Goal: Check status: Check status

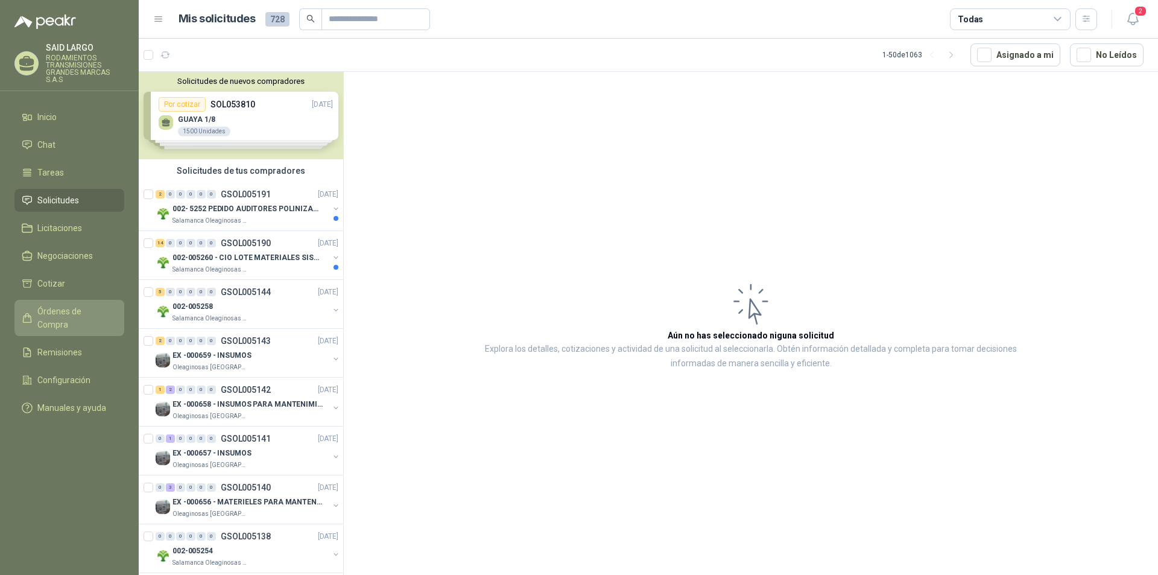
click at [83, 309] on span "Órdenes de Compra" at bounding box center [74, 317] width 75 height 27
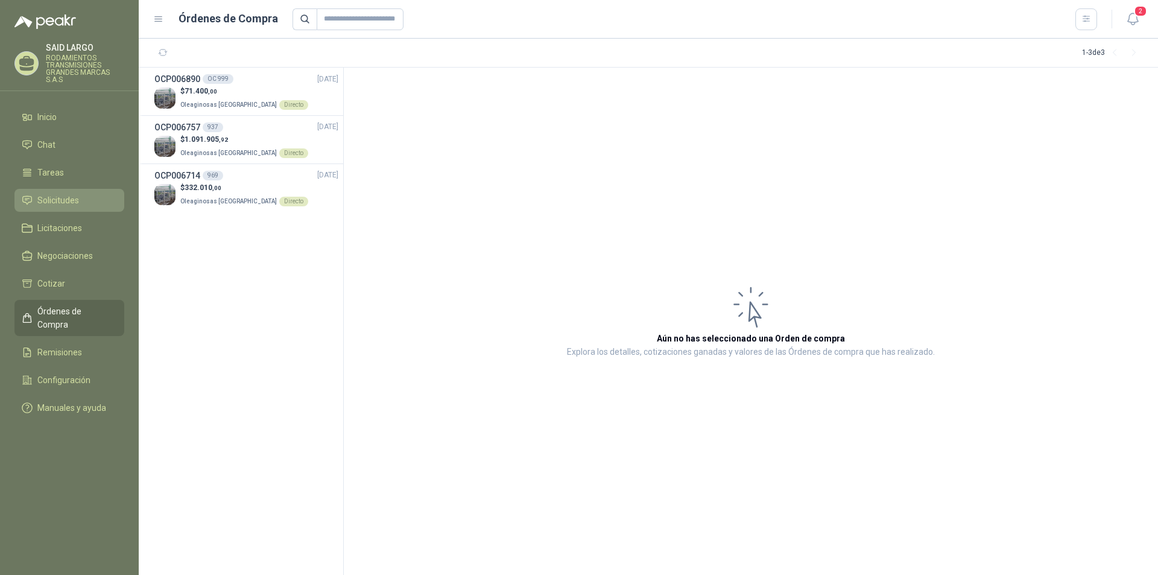
click at [69, 195] on span "Solicitudes" at bounding box center [58, 200] width 42 height 13
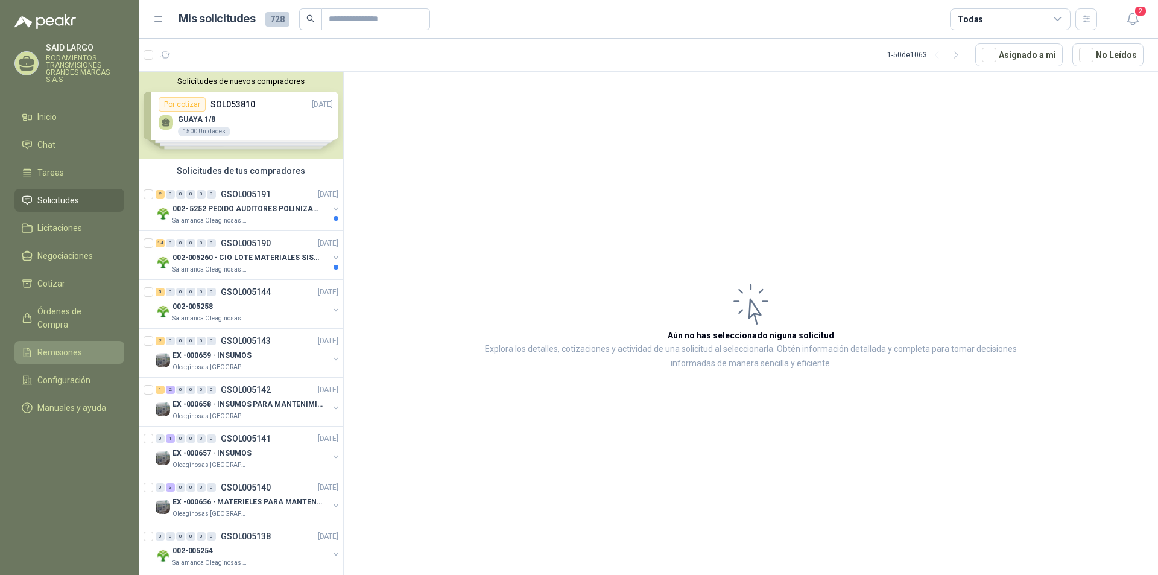
drag, startPoint x: 61, startPoint y: 338, endPoint x: 58, endPoint y: 332, distance: 6.5
click at [61, 345] on span "Remisiones" at bounding box center [59, 351] width 45 height 13
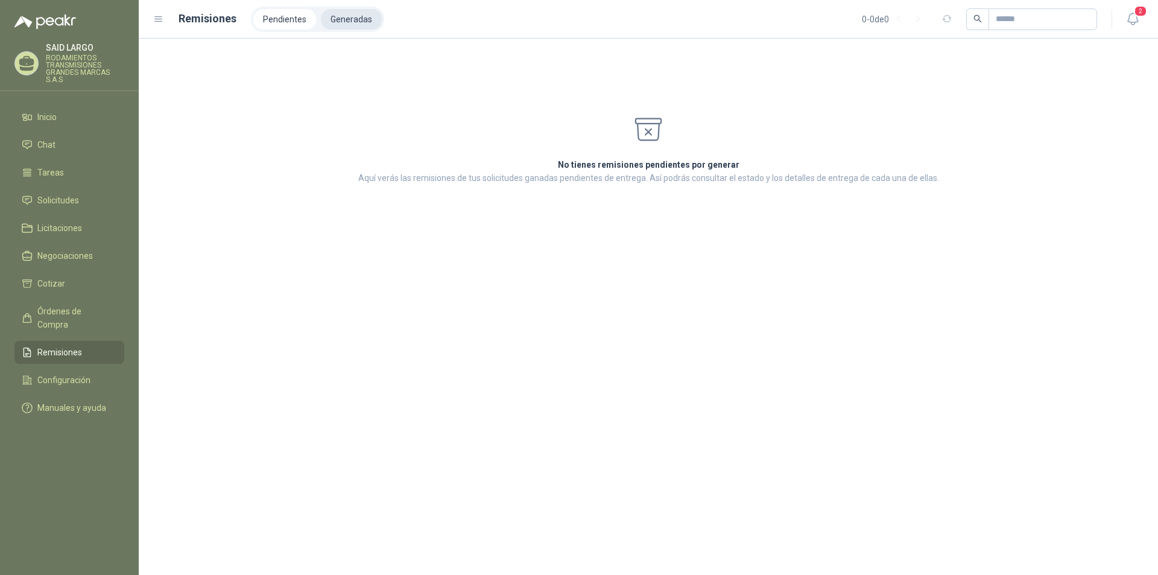
click at [350, 22] on li "Generadas" at bounding box center [351, 19] width 61 height 20
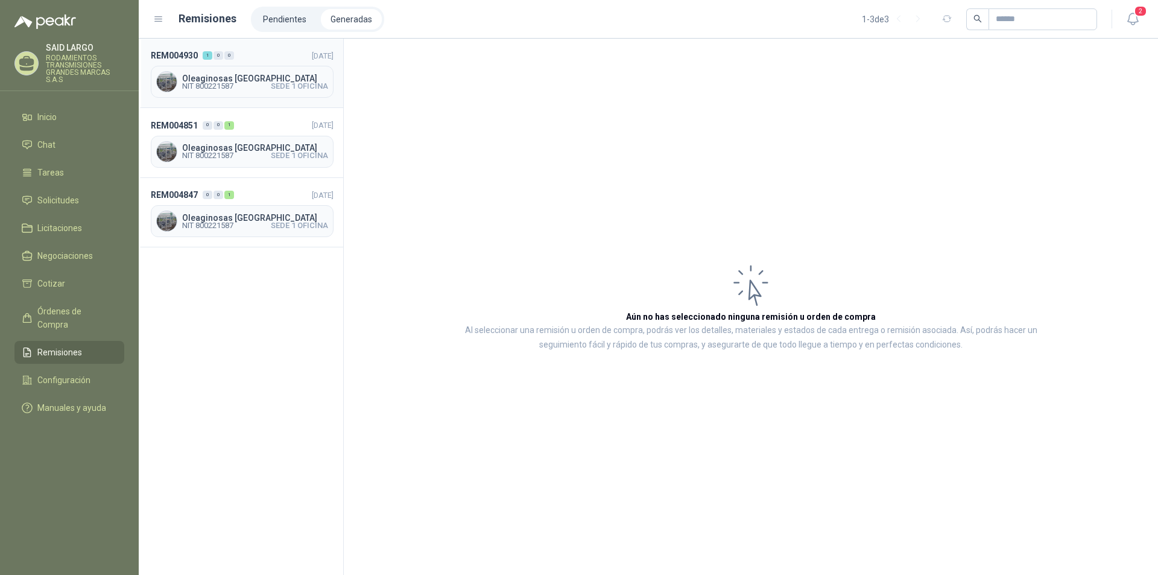
click at [240, 81] on span "Oleaginosas [GEOGRAPHIC_DATA]" at bounding box center [255, 78] width 146 height 8
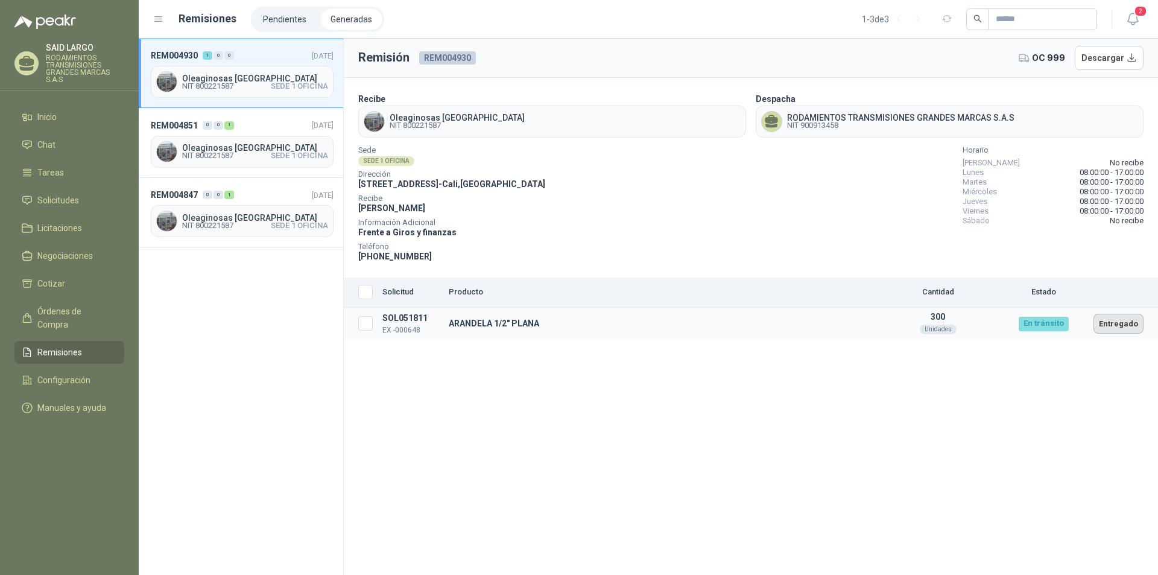
click at [1124, 327] on button "Entregado" at bounding box center [1118, 323] width 50 height 20
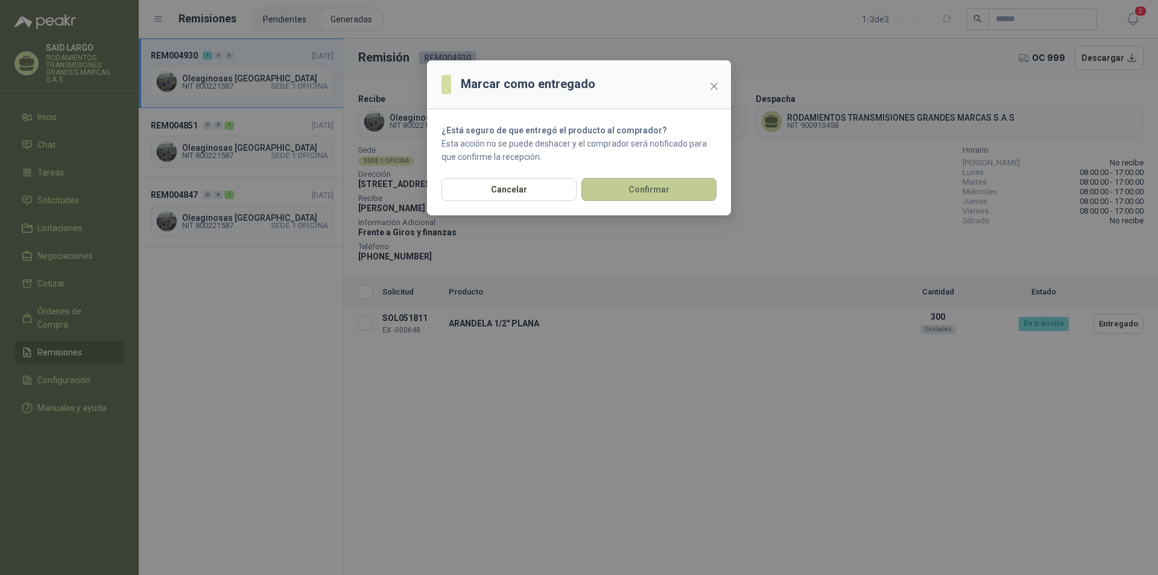
click at [653, 187] on button "Confirmar" at bounding box center [648, 189] width 135 height 23
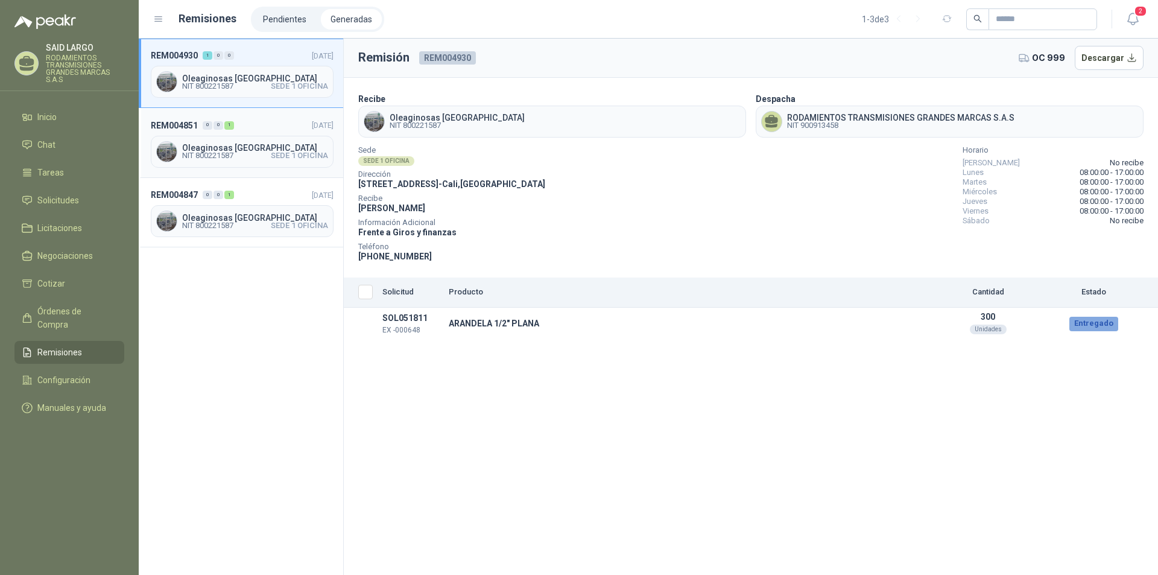
click at [256, 136] on div "Oleaginosas [GEOGRAPHIC_DATA] NIT 800221587 SEDE 1 OFICINA" at bounding box center [242, 152] width 183 height 32
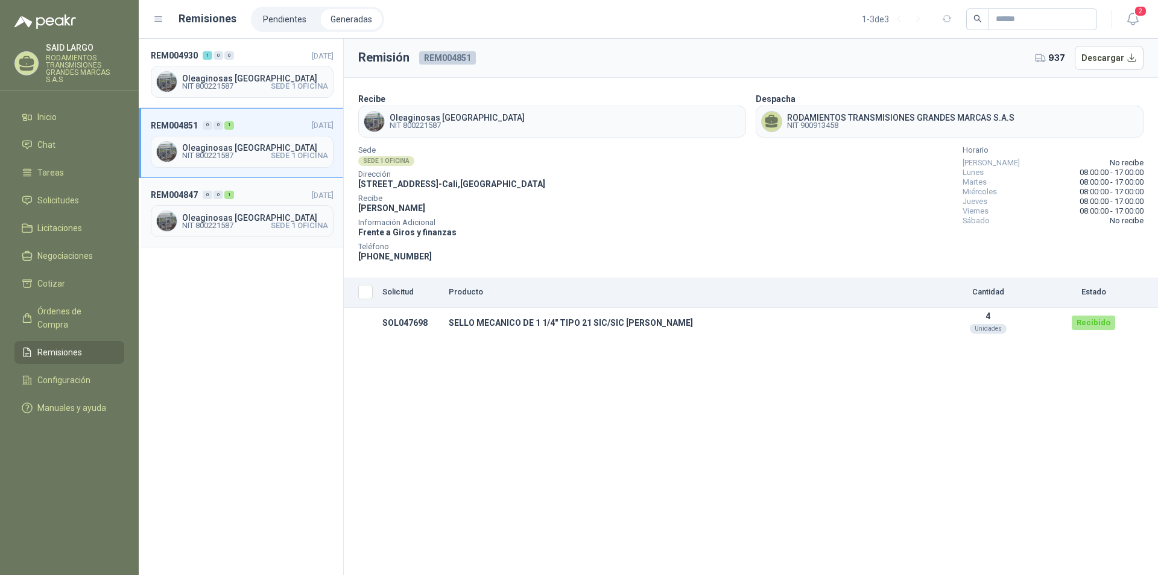
click at [274, 204] on div "REM004847 0 0 1 [DATE] Oleaginosas [GEOGRAPHIC_DATA] NIT 800221587 SEDE 1 OFICI…" at bounding box center [241, 212] width 204 height 69
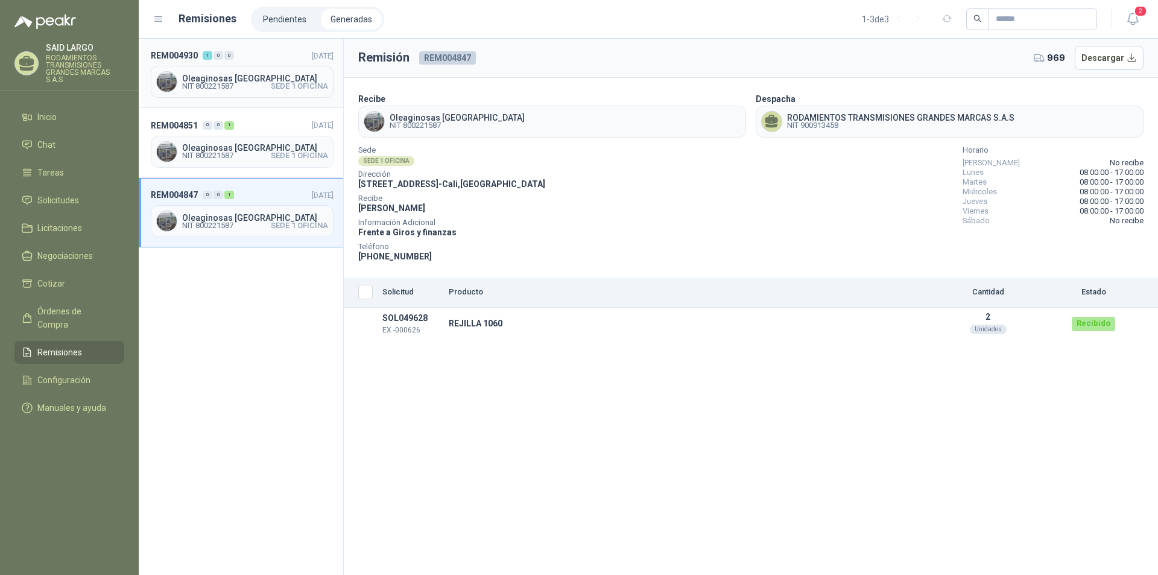
click at [262, 77] on span "Oleaginosas [GEOGRAPHIC_DATA]" at bounding box center [255, 78] width 146 height 8
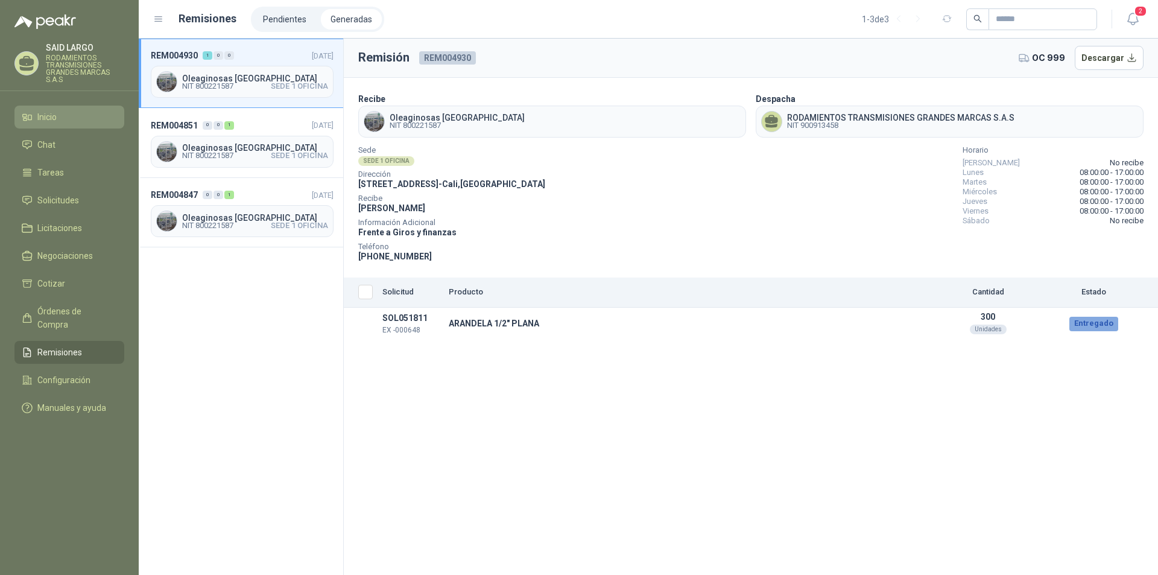
click at [51, 112] on span "Inicio" at bounding box center [46, 116] width 19 height 13
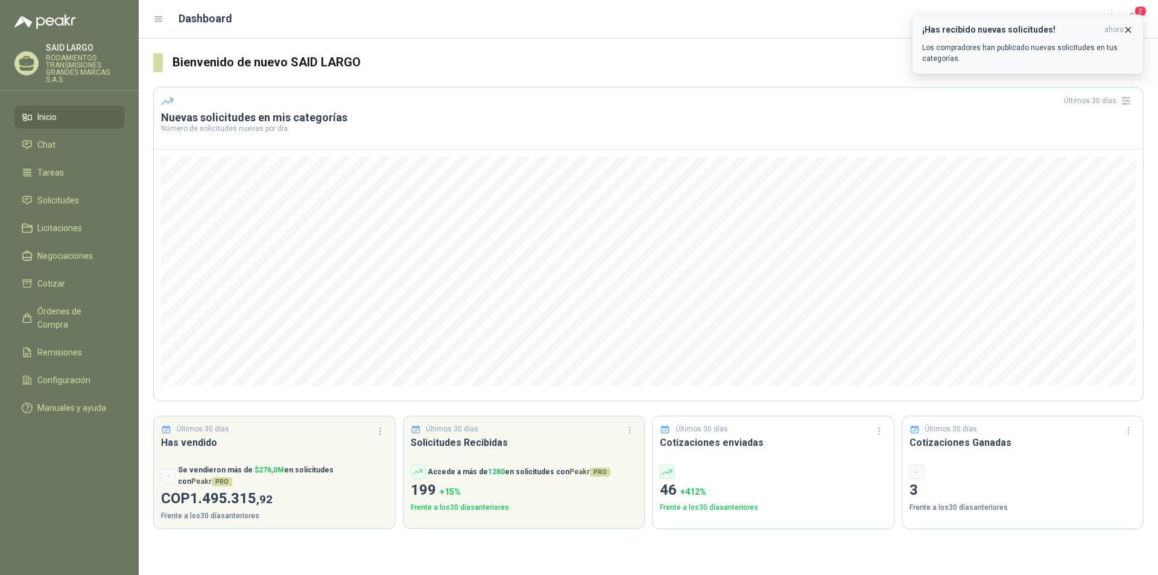
click at [1016, 30] on h3 "¡Has recibido nuevas solicitudes!" at bounding box center [1010, 30] width 177 height 10
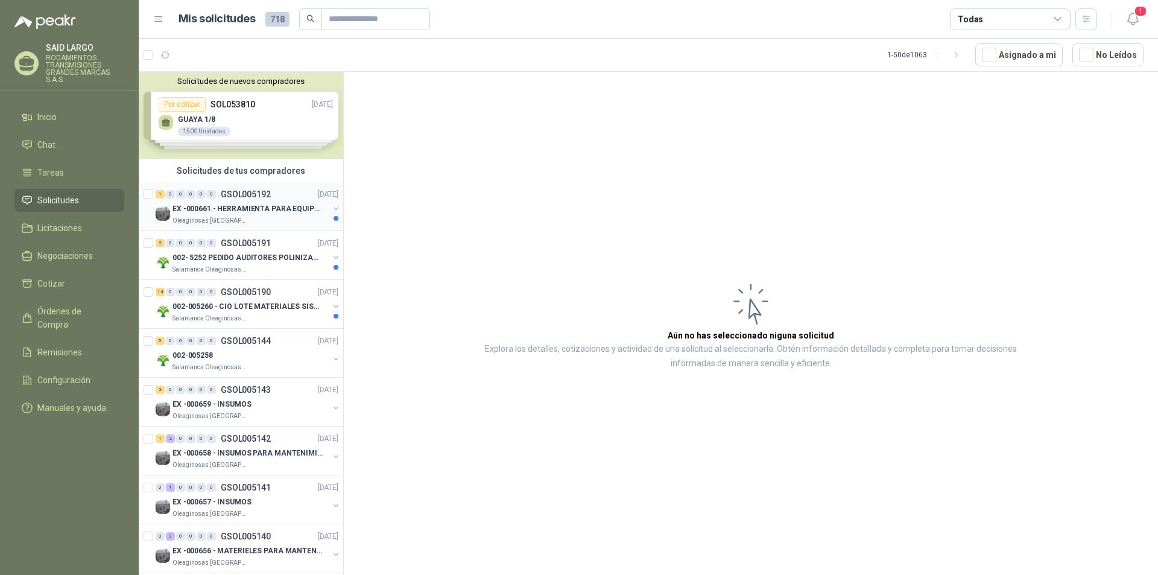
click at [331, 209] on button "button" at bounding box center [336, 209] width 10 height 10
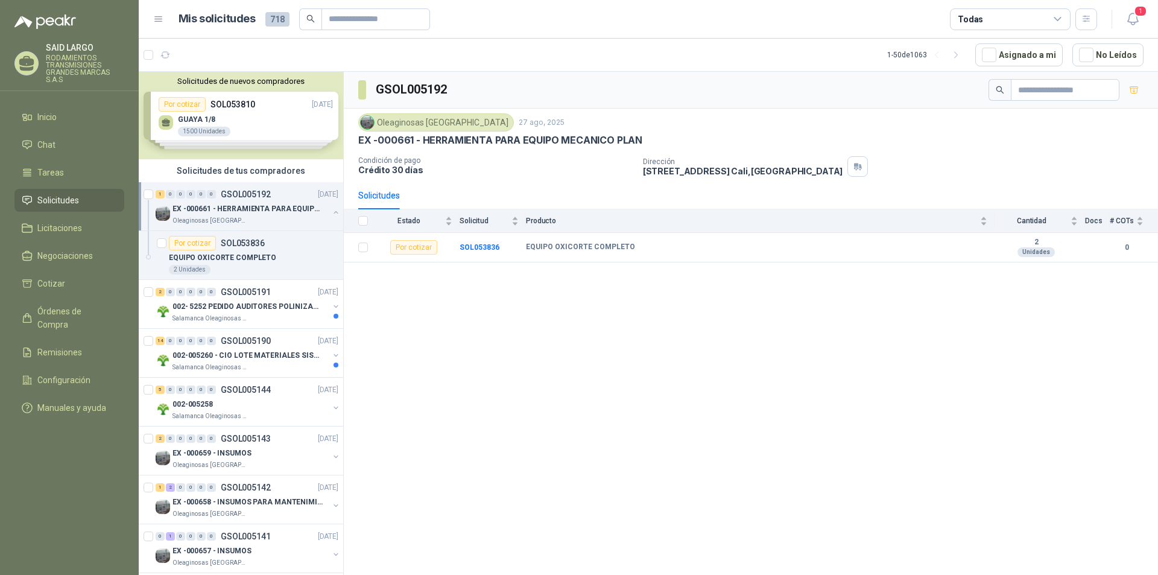
click at [331, 212] on button "button" at bounding box center [336, 212] width 10 height 10
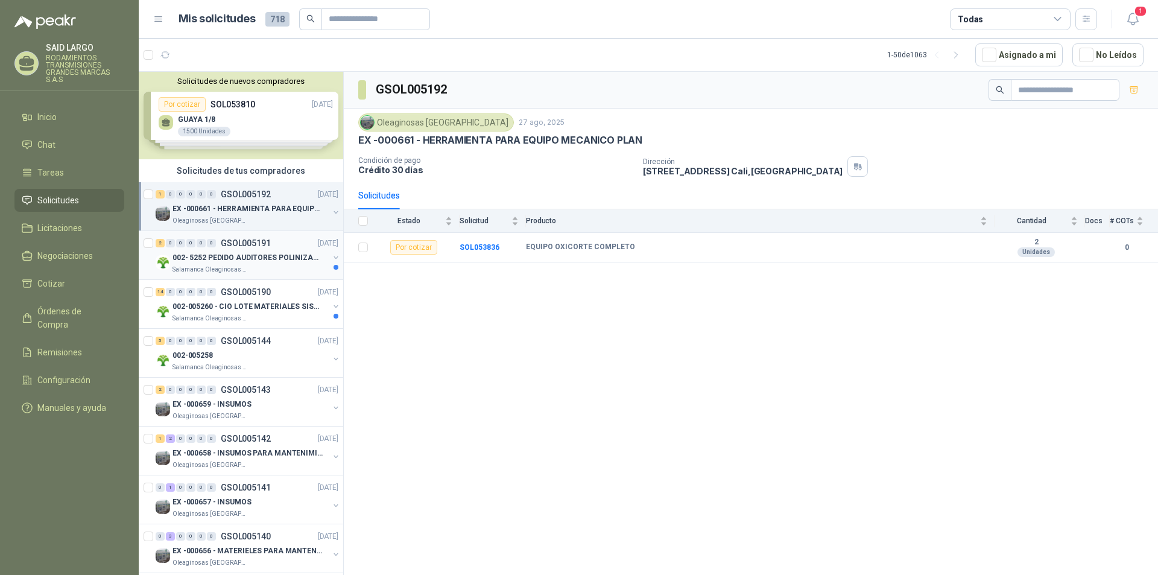
click at [331, 257] on button "button" at bounding box center [336, 258] width 10 height 10
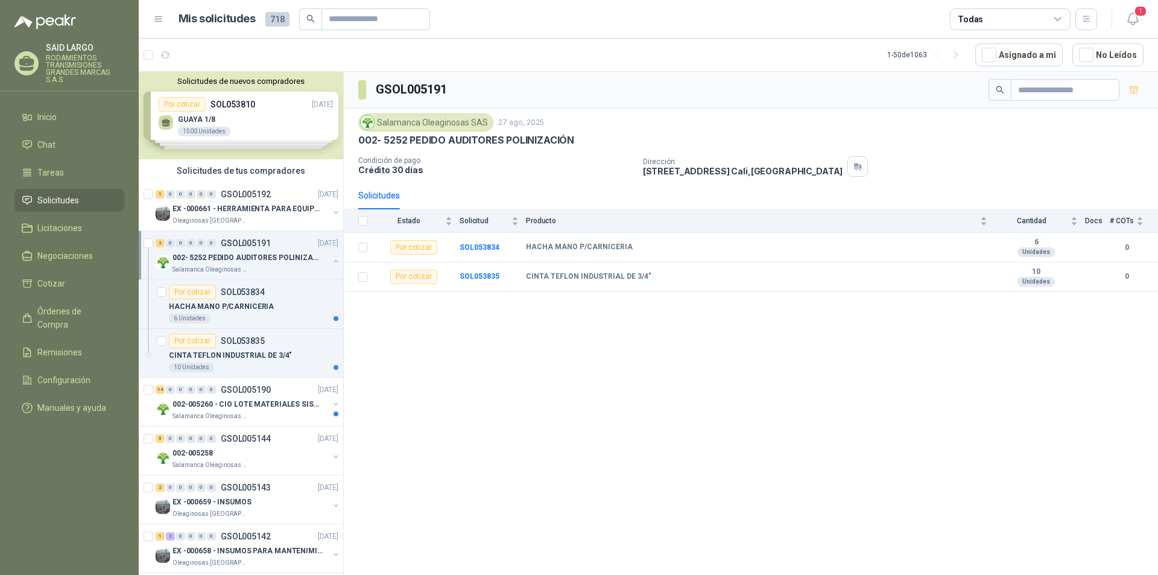
click at [331, 257] on button "button" at bounding box center [336, 261] width 10 height 10
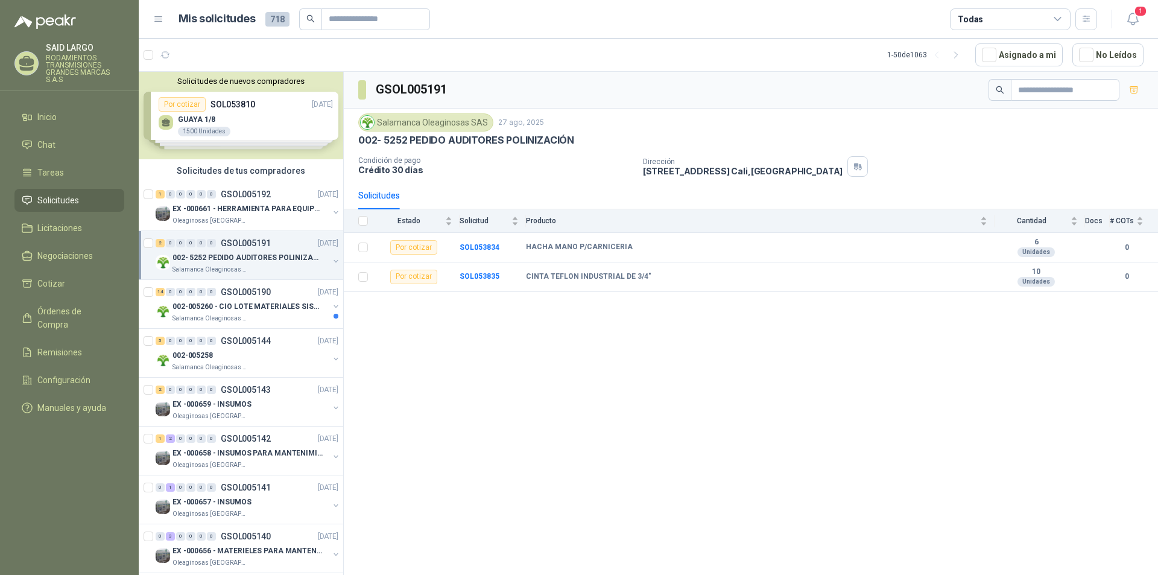
click at [331, 263] on button "button" at bounding box center [336, 261] width 10 height 10
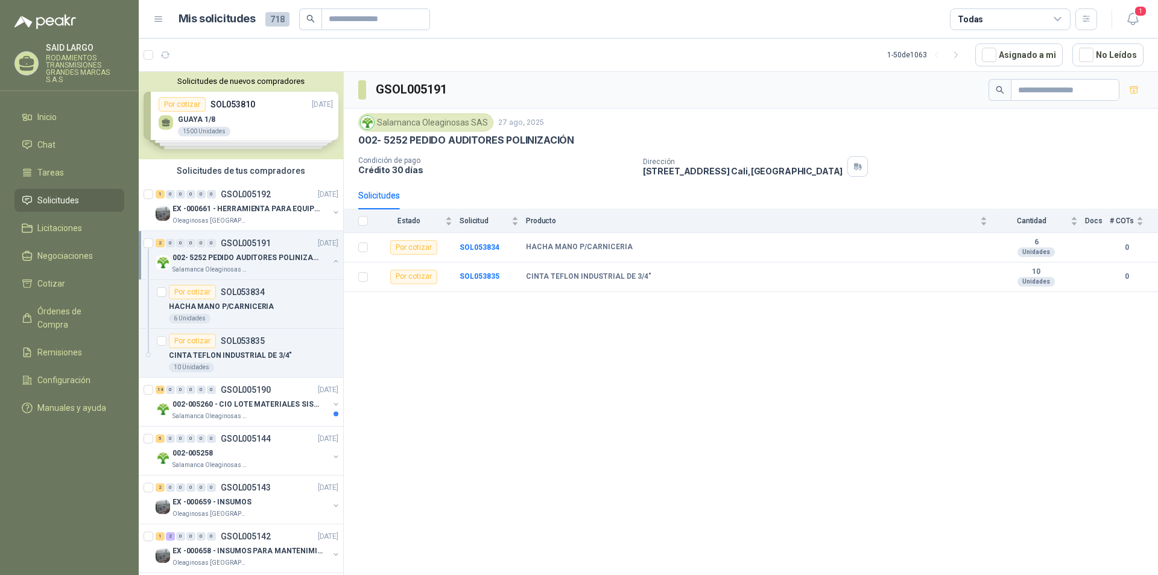
click at [331, 263] on button "button" at bounding box center [336, 261] width 10 height 10
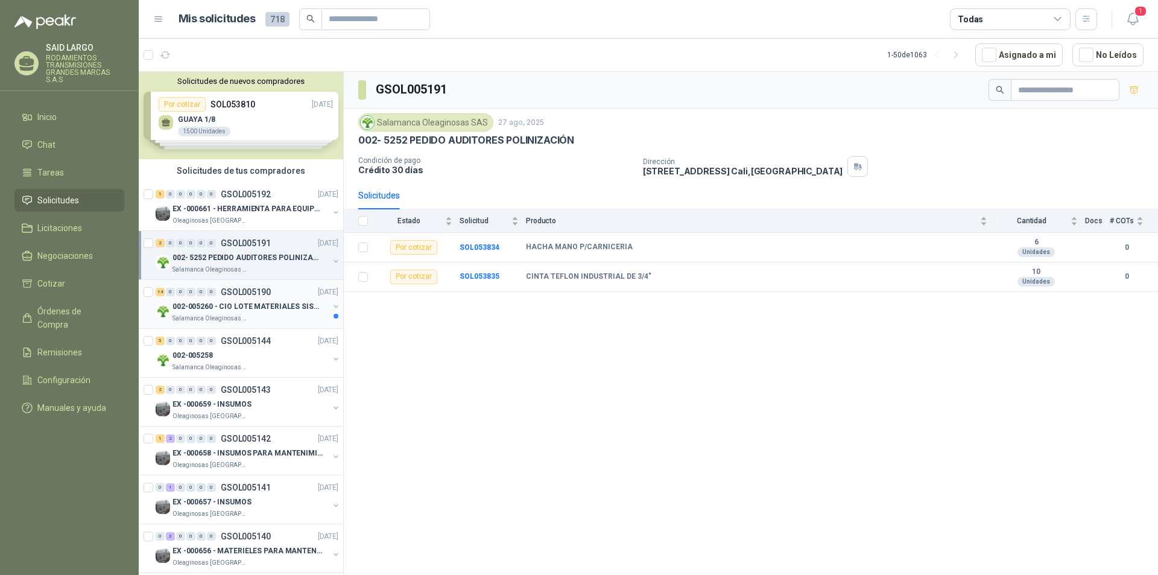
click at [331, 305] on button "button" at bounding box center [336, 306] width 10 height 10
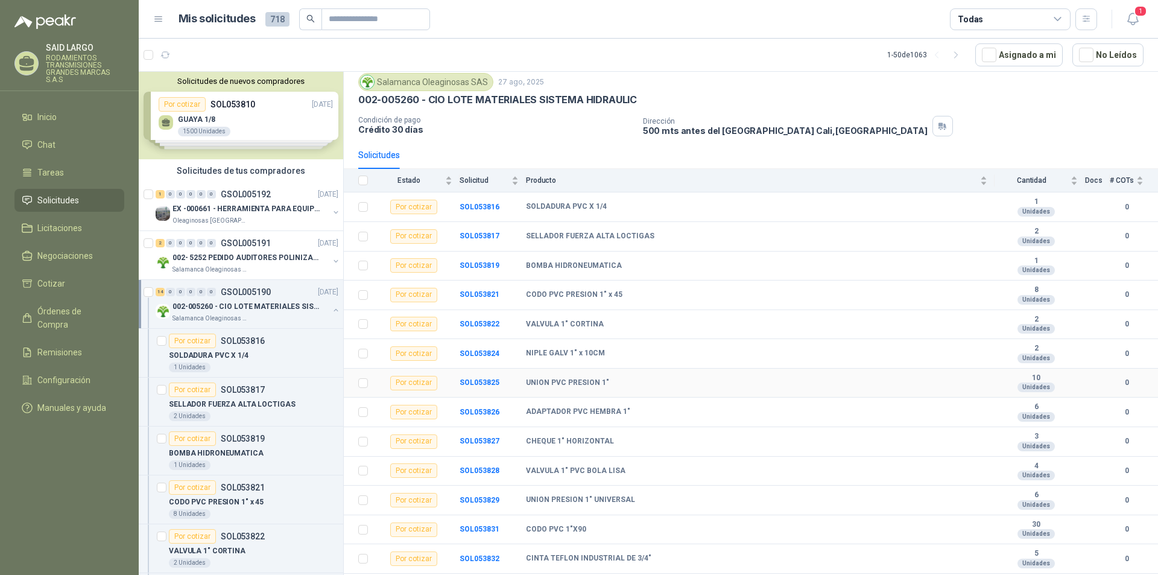
scroll to position [65, 0]
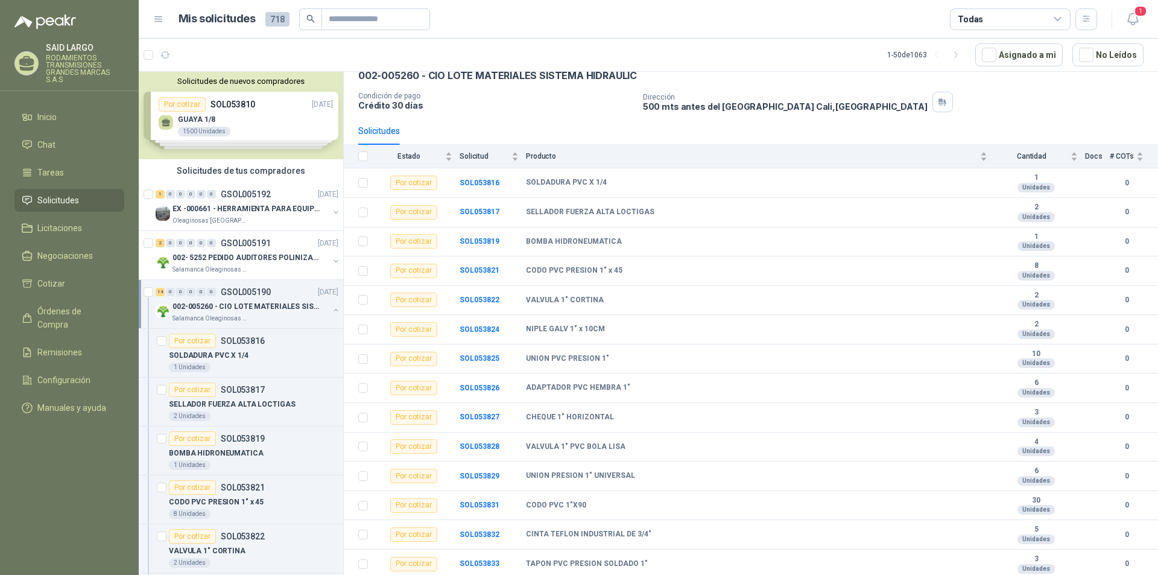
click at [331, 309] on button "button" at bounding box center [336, 310] width 10 height 10
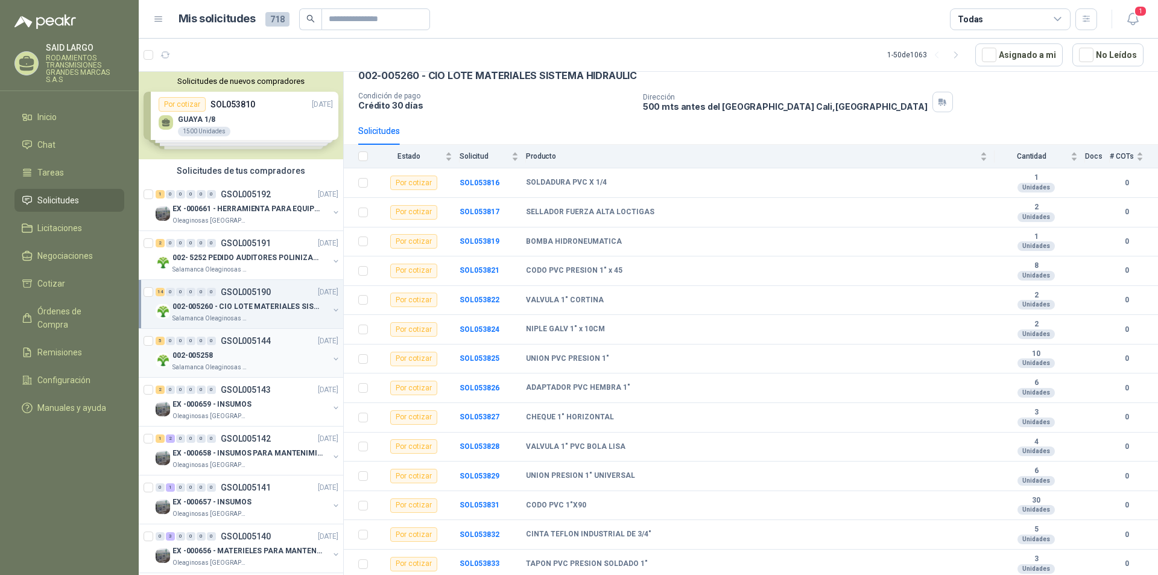
scroll to position [4, 0]
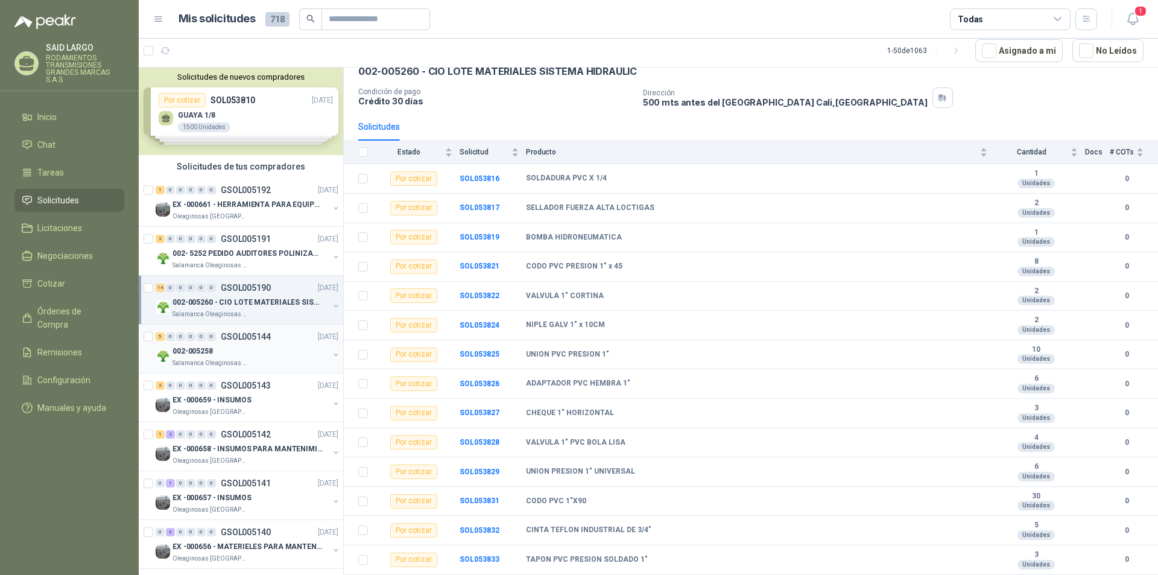
click at [331, 353] on button "button" at bounding box center [336, 355] width 10 height 10
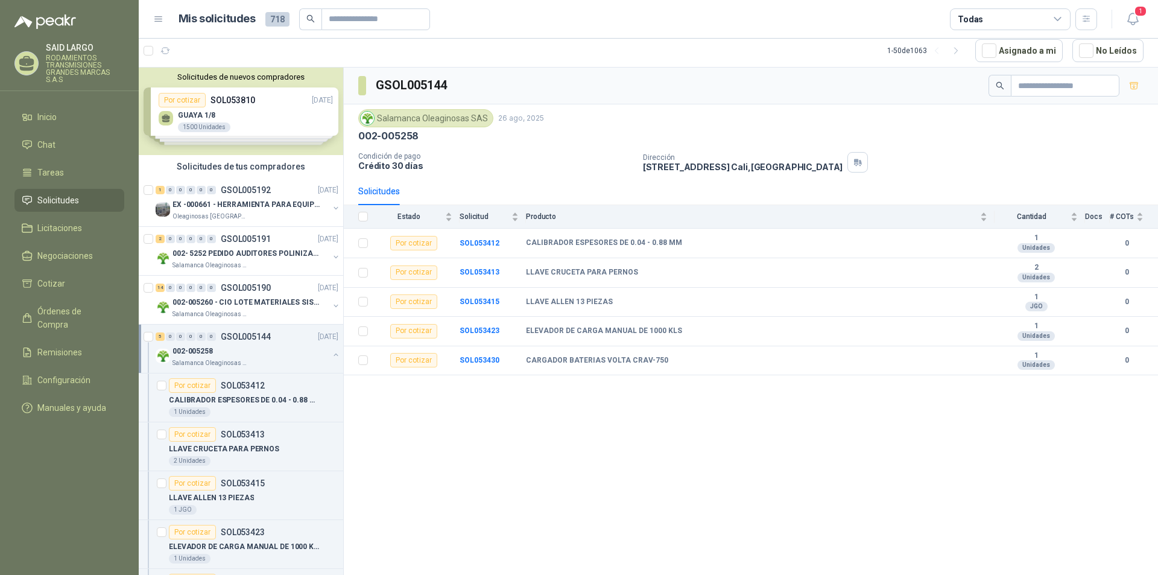
click at [331, 353] on button "button" at bounding box center [336, 355] width 10 height 10
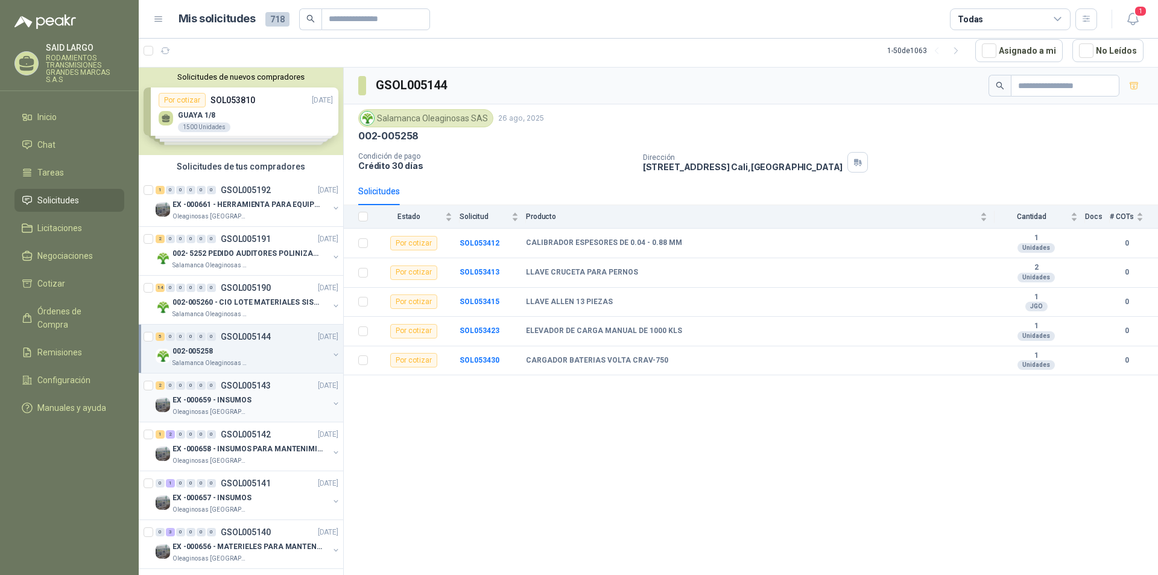
click at [331, 403] on button "button" at bounding box center [336, 404] width 10 height 10
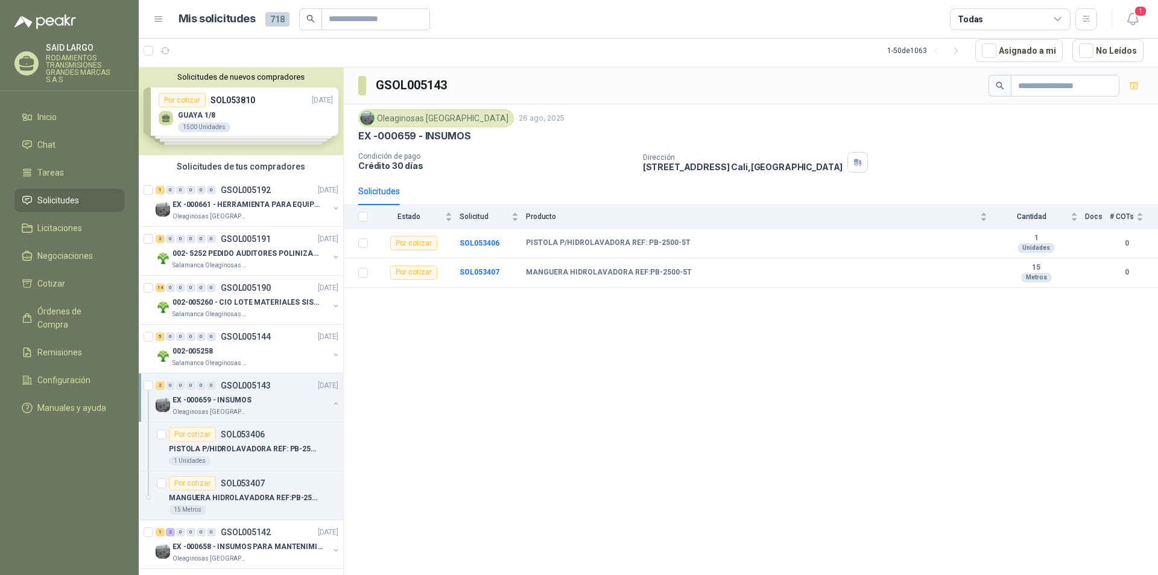
click at [331, 403] on button "button" at bounding box center [336, 404] width 10 height 10
